Goal: Information Seeking & Learning: Learn about a topic

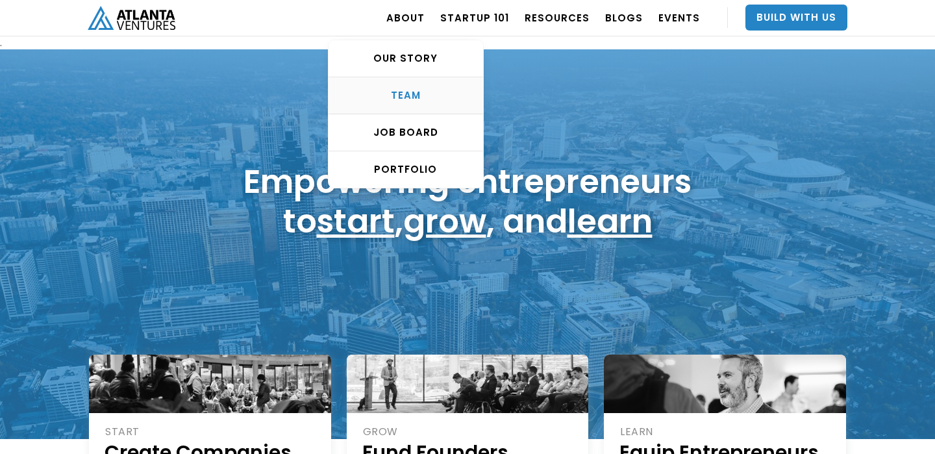
click at [410, 93] on div "TEAM" at bounding box center [406, 95] width 155 height 13
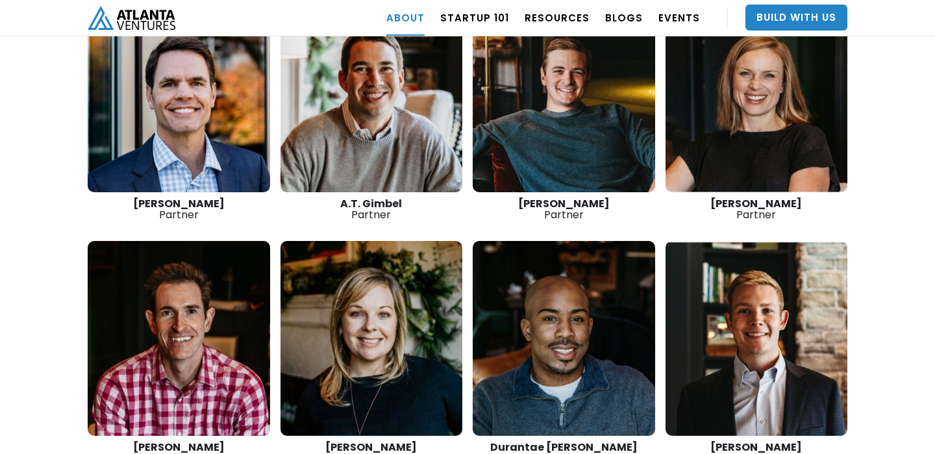
scroll to position [1940, 0]
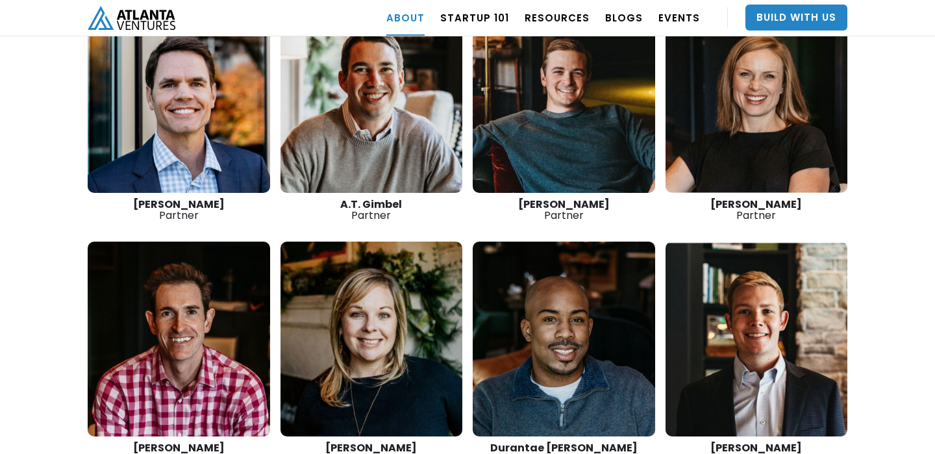
click at [753, 107] on link at bounding box center [757, 95] width 183 height 195
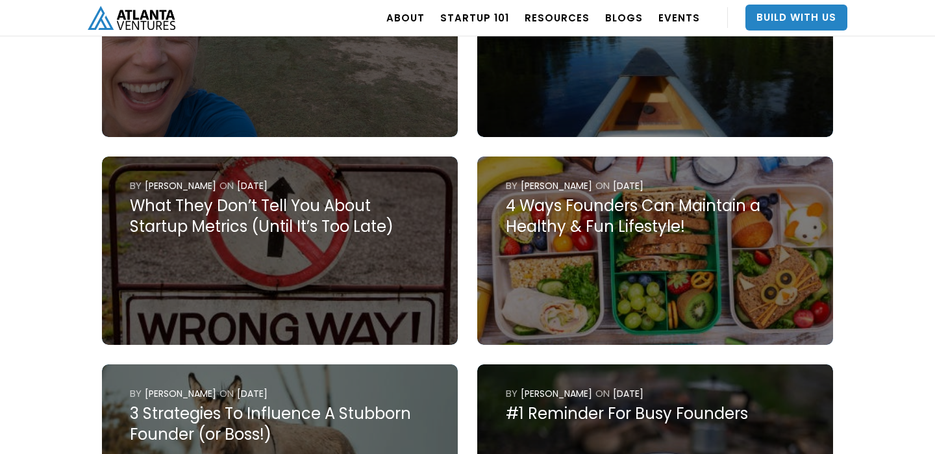
scroll to position [1711, 0]
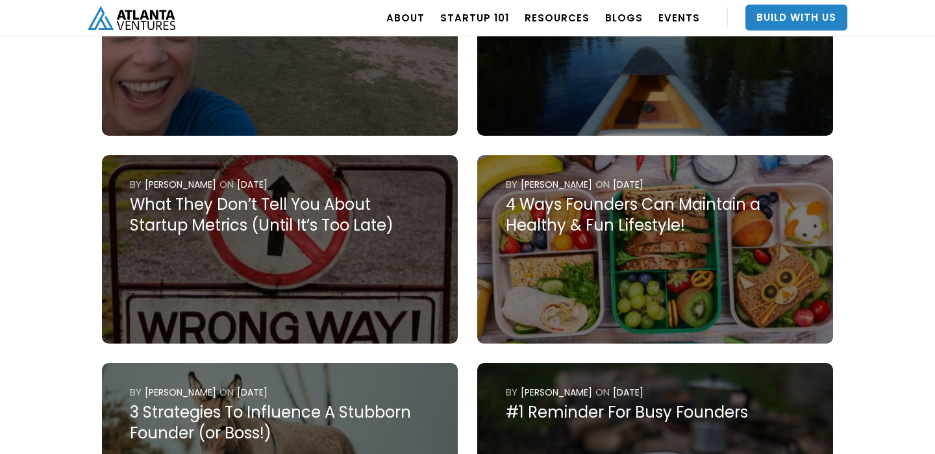
click at [251, 194] on div "What They Don’t Tell You About Startup Metrics (Until It’s Too Late)" at bounding box center [279, 215] width 299 height 42
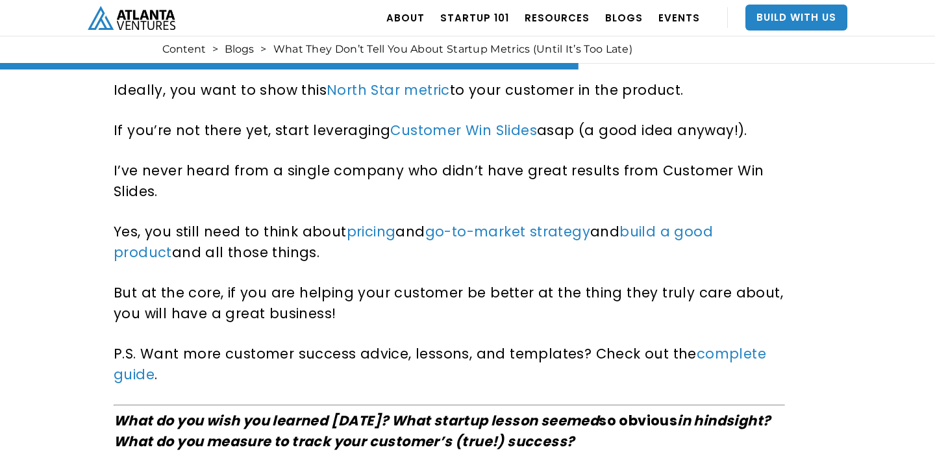
scroll to position [2414, 0]
